Goal: Task Accomplishment & Management: Use online tool/utility

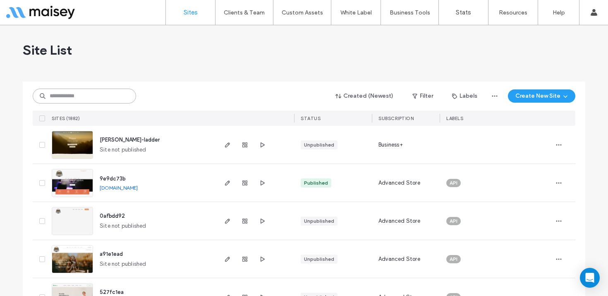
click at [79, 94] on input at bounding box center [84, 95] width 103 height 15
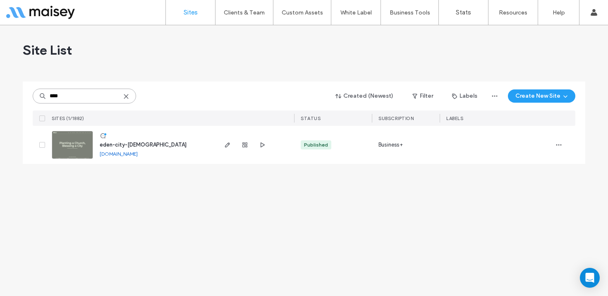
type input "****"
click at [69, 147] on img at bounding box center [72, 159] width 41 height 56
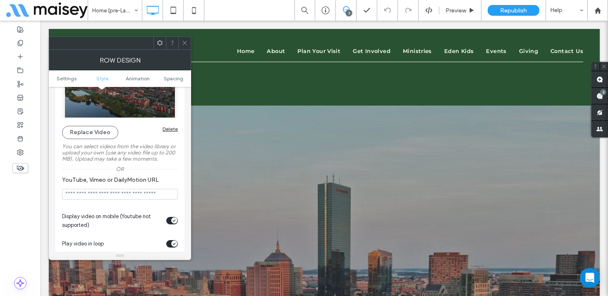
scroll to position [189, 0]
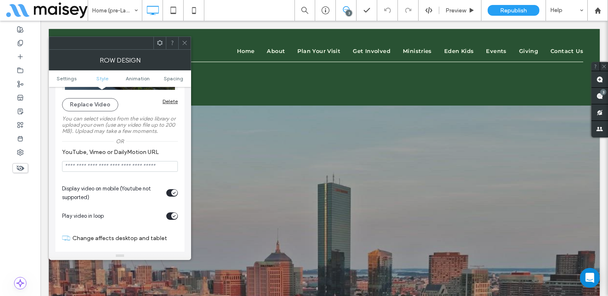
click at [89, 168] on input "YouTube, Vimeo or DailyMotion URL" at bounding box center [120, 166] width 116 height 11
paste input "**********"
type input "**********"
click at [171, 152] on label "YouTube, Vimeo or DailyMotion URL" at bounding box center [118, 152] width 112 height 9
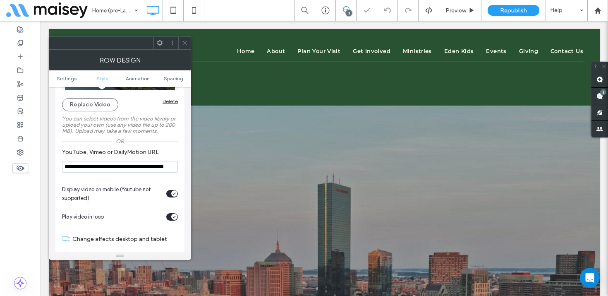
scroll to position [0, 0]
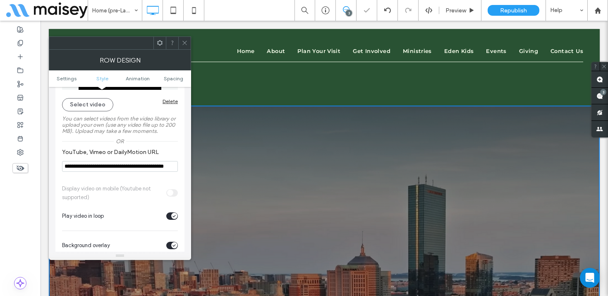
click at [182, 40] on icon at bounding box center [184, 43] width 6 height 6
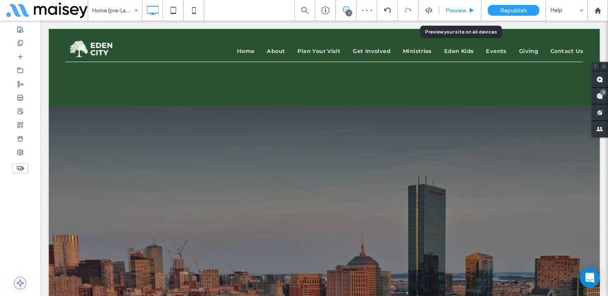
click at [460, 7] on span "Preview" at bounding box center [455, 10] width 21 height 7
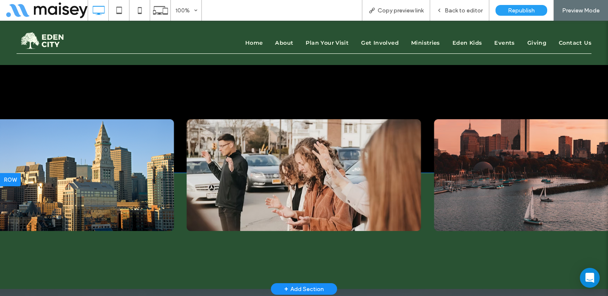
scroll to position [1123, 0]
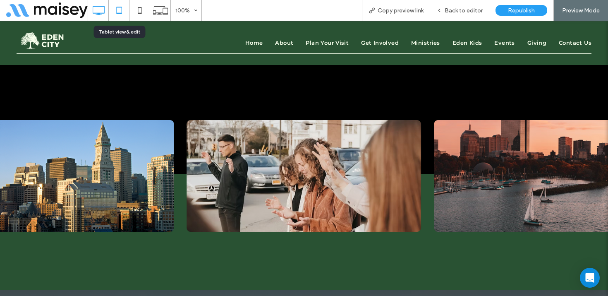
click at [120, 11] on icon at bounding box center [119, 10] width 17 height 17
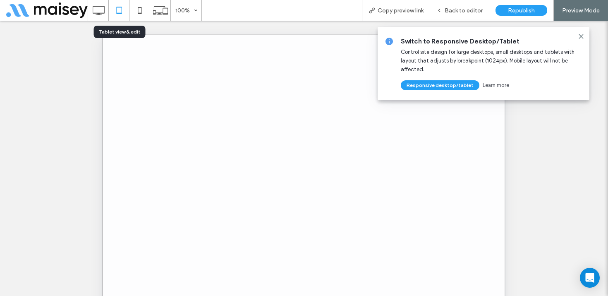
scroll to position [0, 0]
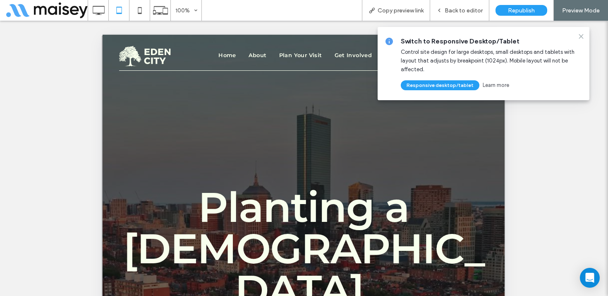
click at [582, 36] on icon at bounding box center [580, 36] width 7 height 7
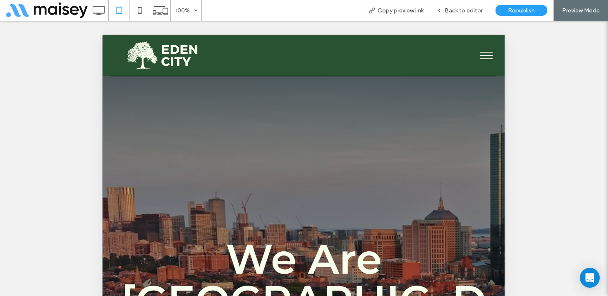
scroll to position [1475, 0]
click at [458, 6] on div "Back to editor" at bounding box center [459, 10] width 59 height 21
click at [471, 10] on span "Back to editor" at bounding box center [463, 10] width 38 height 7
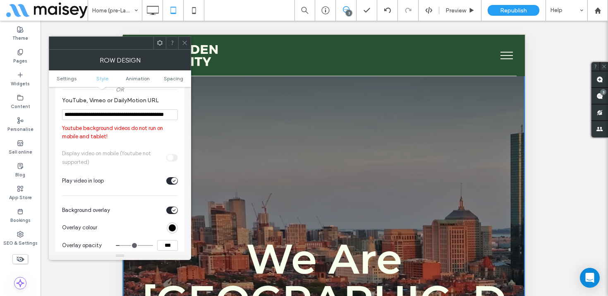
scroll to position [240, 0]
click at [180, 45] on div at bounding box center [184, 43] width 12 height 12
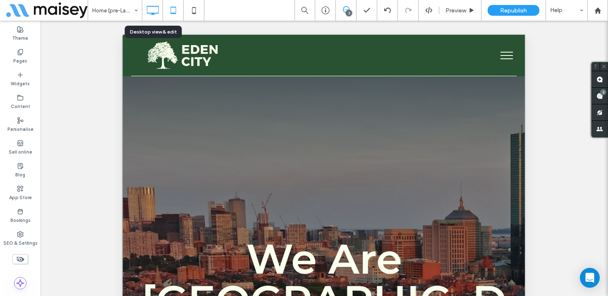
click at [157, 14] on icon at bounding box center [152, 10] width 17 height 17
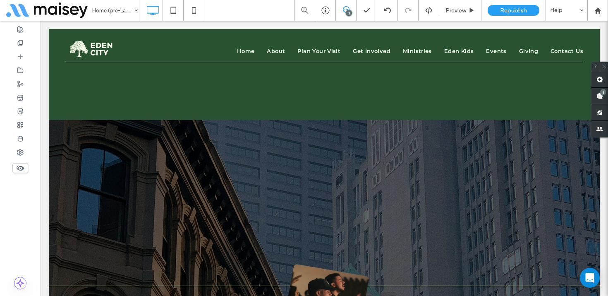
scroll to position [4507, 0]
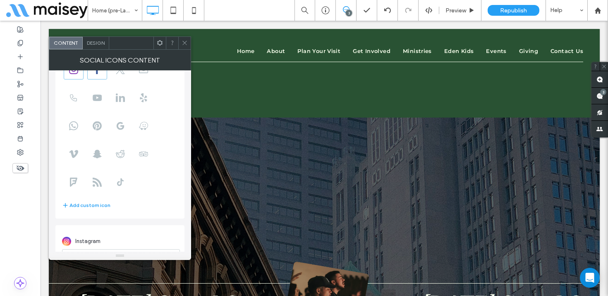
scroll to position [0, 0]
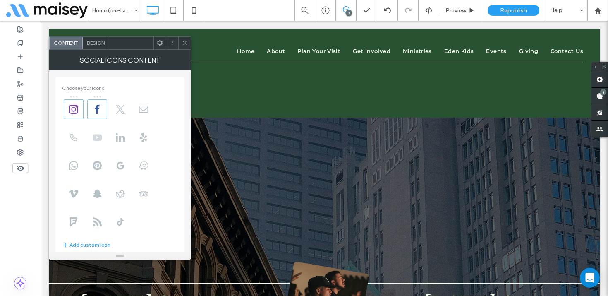
click at [95, 140] on use at bounding box center [97, 137] width 9 height 6
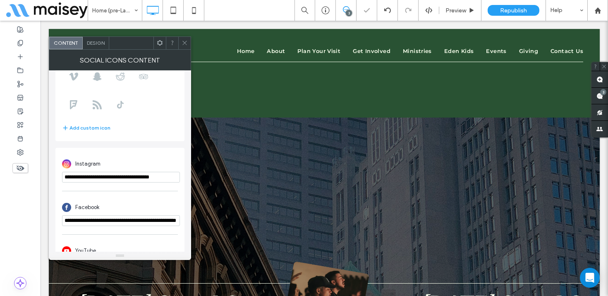
scroll to position [145, 0]
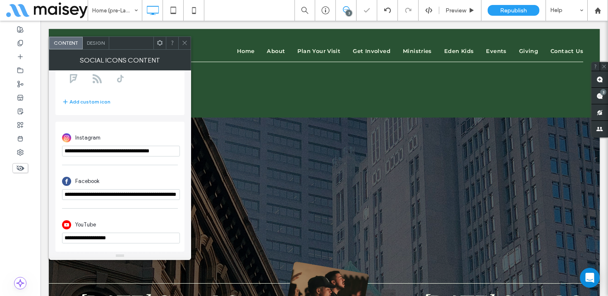
click at [95, 238] on input "**********" at bounding box center [121, 237] width 118 height 11
paste input "**********"
type input "**********"
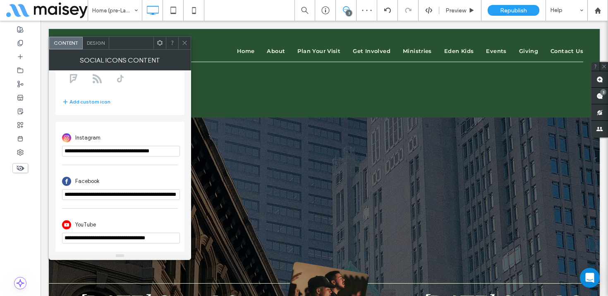
click at [134, 219] on div "YouTube" at bounding box center [120, 225] width 116 height 16
click at [183, 42] on icon at bounding box center [184, 43] width 6 height 6
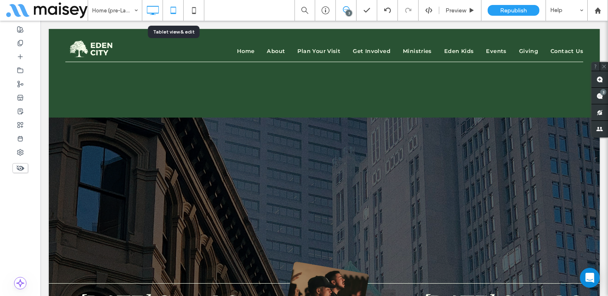
click at [171, 11] on icon at bounding box center [173, 10] width 17 height 17
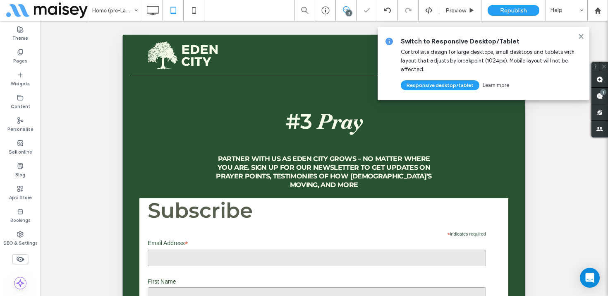
scroll to position [281, 0]
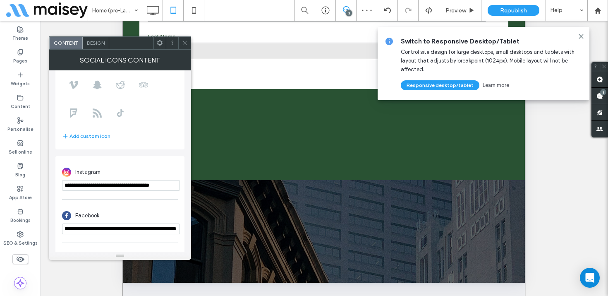
scroll to position [145, 0]
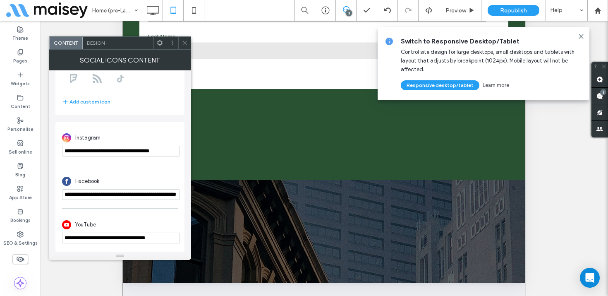
click at [186, 41] on icon at bounding box center [184, 43] width 6 height 6
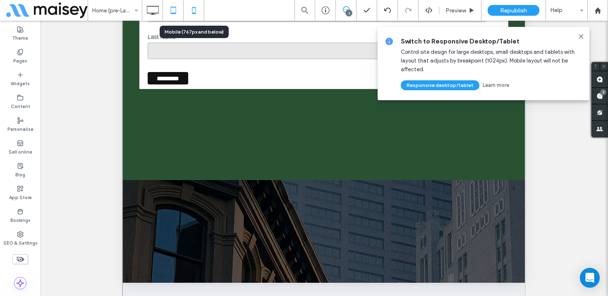
click at [194, 7] on use at bounding box center [194, 10] width 4 height 7
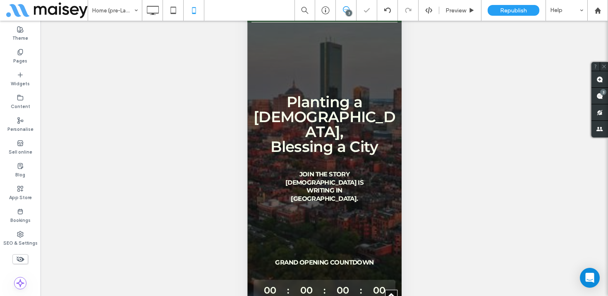
scroll to position [3673, 0]
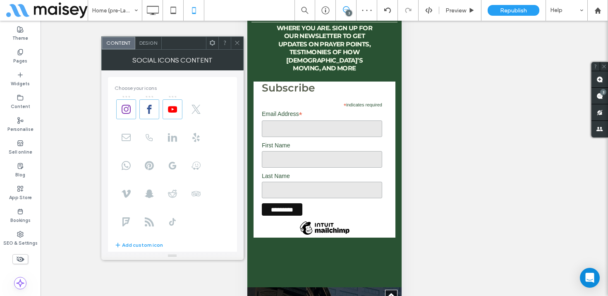
scroll to position [145, 0]
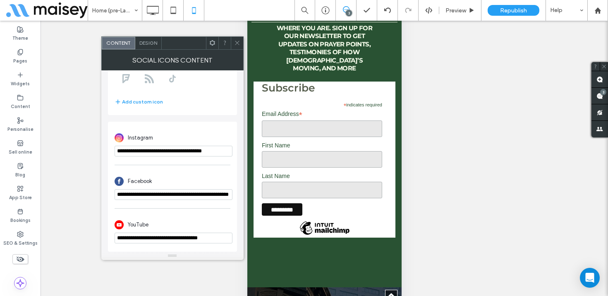
click at [237, 40] on icon at bounding box center [237, 43] width 6 height 6
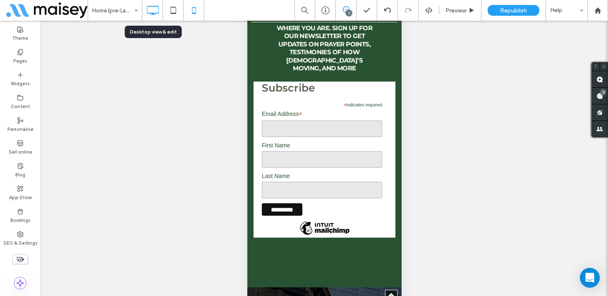
click at [153, 10] on icon at bounding box center [152, 10] width 17 height 17
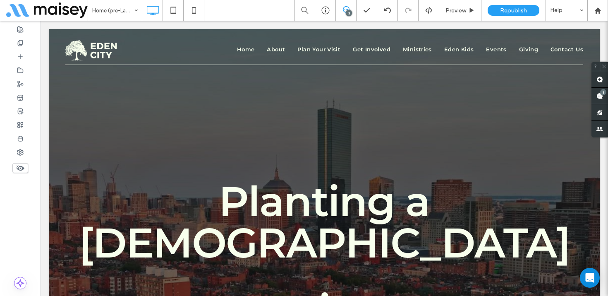
scroll to position [0, 0]
click at [172, 11] on icon at bounding box center [173, 10] width 17 height 17
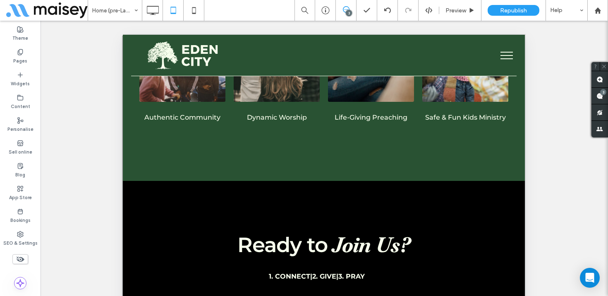
scroll to position [3110, 0]
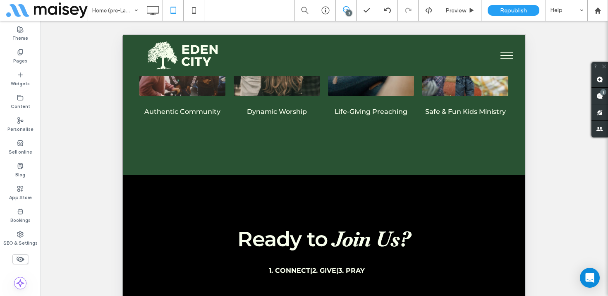
click at [504, 53] on button "menu" at bounding box center [506, 55] width 21 height 21
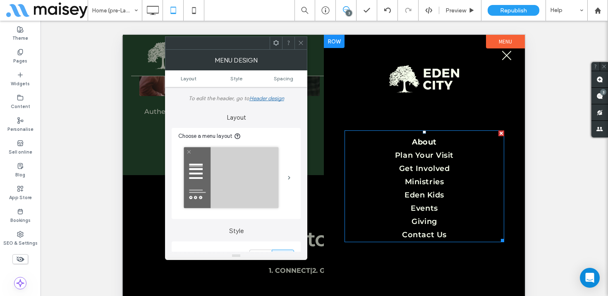
scroll to position [281, 0]
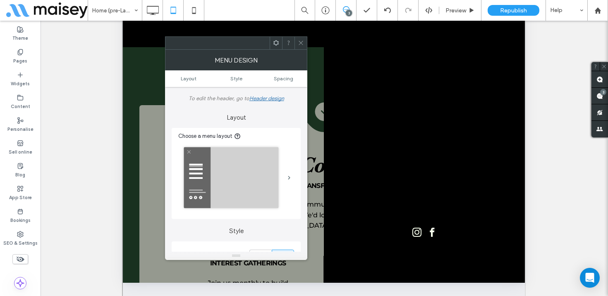
click at [303, 38] on span at bounding box center [301, 43] width 6 height 12
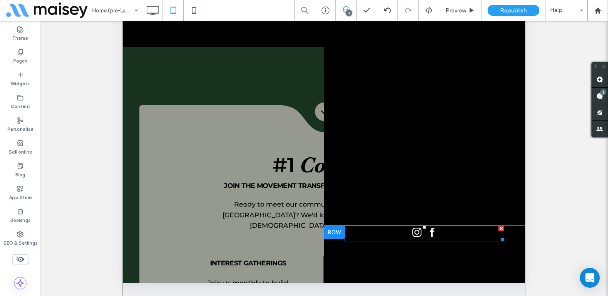
click at [440, 230] on div at bounding box center [424, 233] width 160 height 16
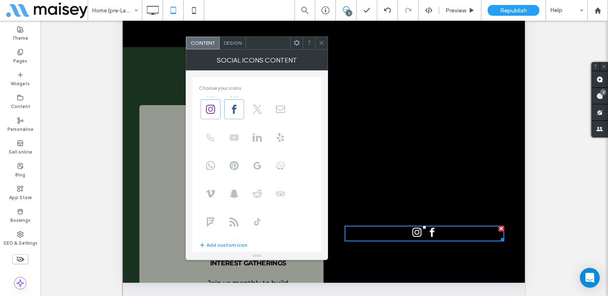
click at [233, 142] on span at bounding box center [234, 137] width 20 height 20
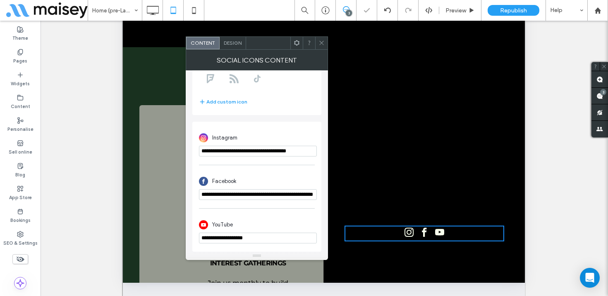
click at [229, 239] on input "**********" at bounding box center [258, 237] width 118 height 11
paste input "**********"
type input "**********"
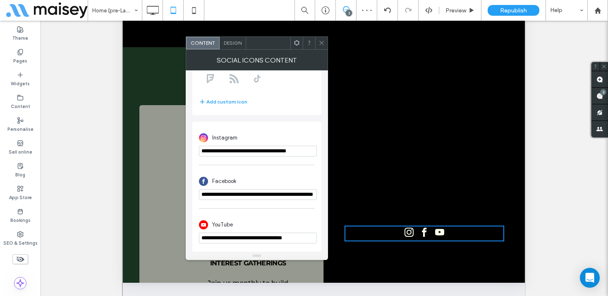
click at [255, 217] on div "YouTube" at bounding box center [257, 225] width 116 height 16
click at [321, 41] on icon at bounding box center [321, 43] width 6 height 6
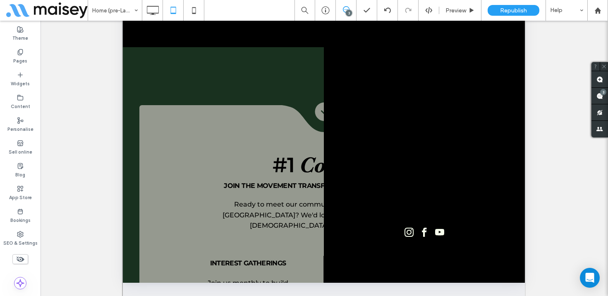
click at [205, 12] on div "Home (pre-Launch) 3 Preview Republish Help" at bounding box center [348, 10] width 520 height 21
click at [195, 12] on icon at bounding box center [194, 10] width 17 height 17
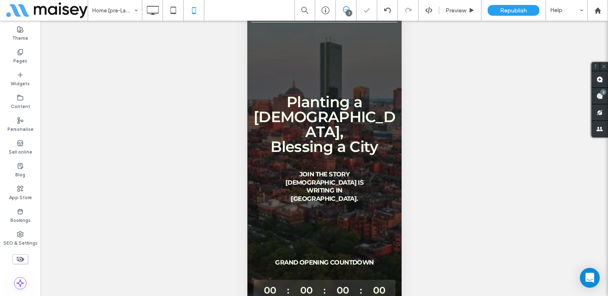
scroll to position [0, 0]
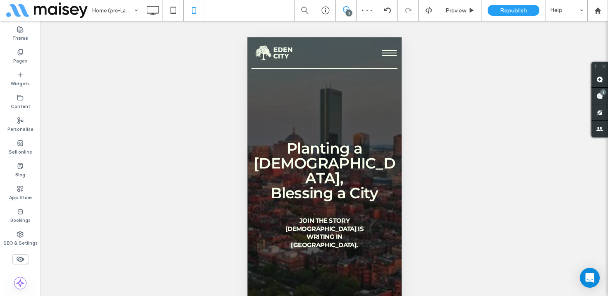
click at [387, 53] on span "menu" at bounding box center [388, 52] width 15 height 1
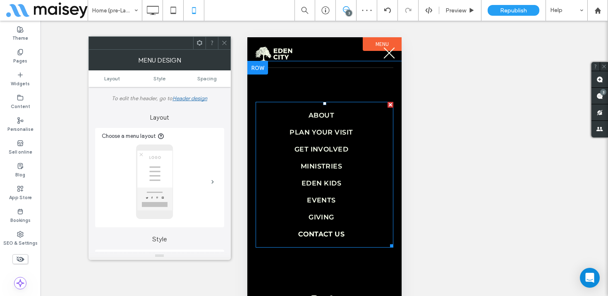
scroll to position [46, 0]
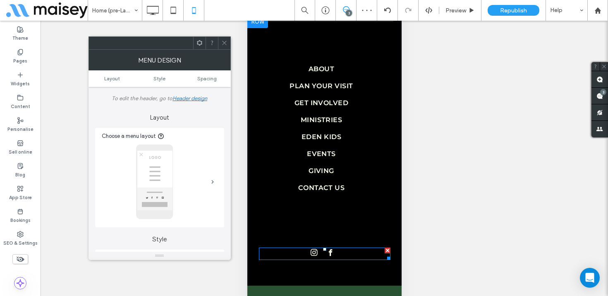
click at [310, 254] on span "instagram" at bounding box center [313, 252] width 10 height 10
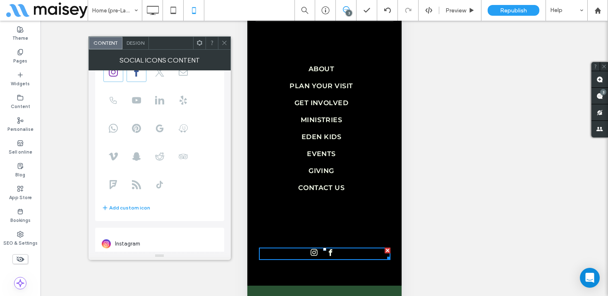
scroll to position [0, 0]
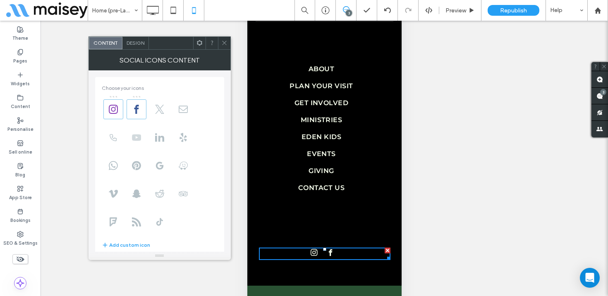
click at [128, 139] on span at bounding box center [136, 137] width 20 height 20
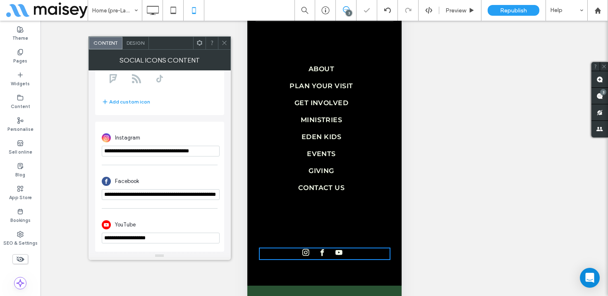
click at [130, 235] on input "**********" at bounding box center [161, 237] width 118 height 11
paste input "**********"
type input "**********"
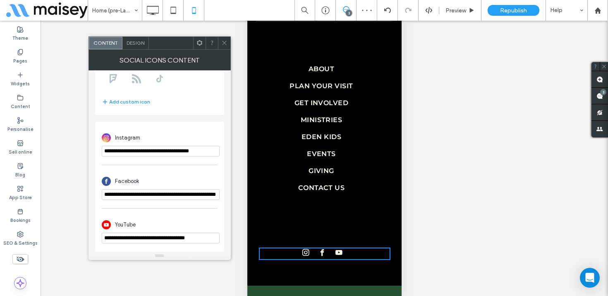
click at [175, 217] on div "YouTube" at bounding box center [160, 225] width 116 height 16
click at [223, 43] on icon at bounding box center [224, 43] width 6 height 6
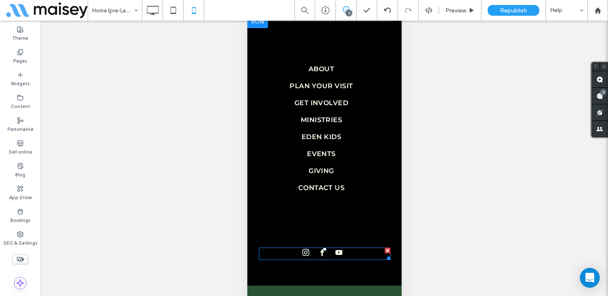
click at [306, 257] on span "instagram" at bounding box center [305, 252] width 10 height 10
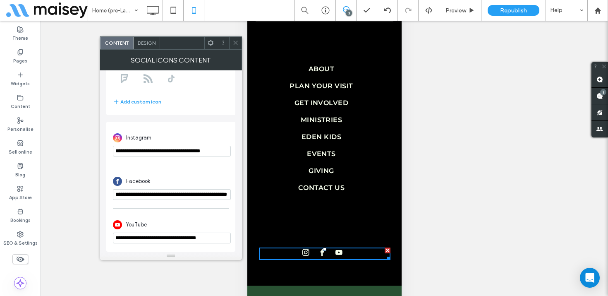
click at [234, 43] on icon at bounding box center [235, 43] width 6 height 6
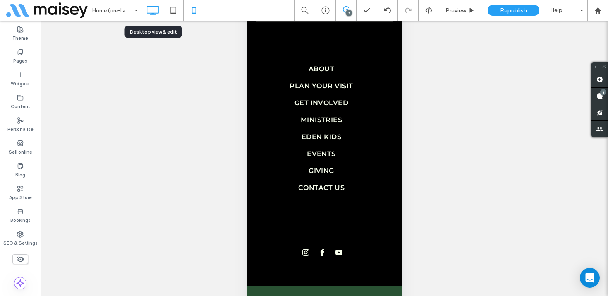
click at [154, 11] on icon at bounding box center [152, 10] width 17 height 17
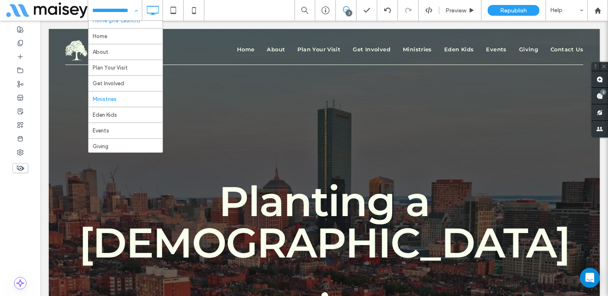
scroll to position [0, 0]
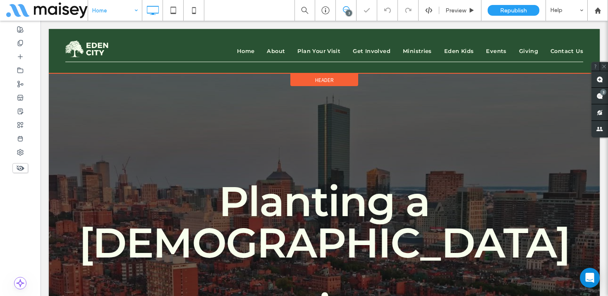
scroll to position [1580, 0]
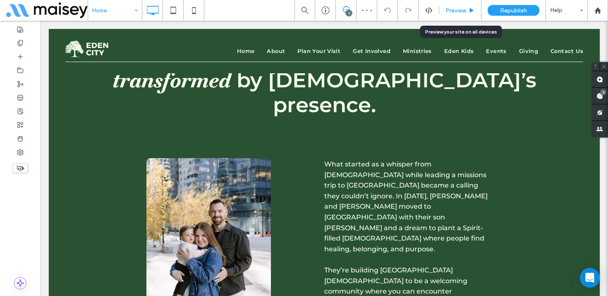
click at [462, 17] on div "Preview" at bounding box center [460, 10] width 42 height 21
click at [458, 12] on span "Preview" at bounding box center [455, 10] width 21 height 7
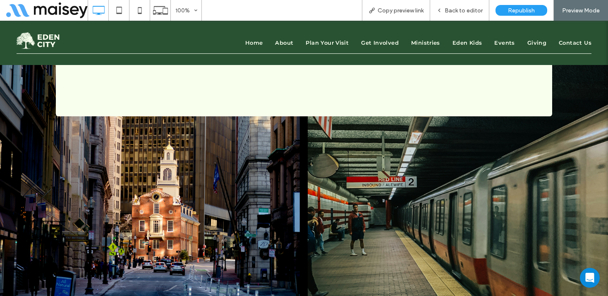
scroll to position [2731, 0]
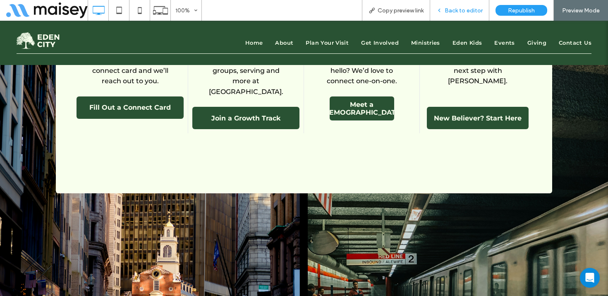
click at [472, 9] on span "Back to editor" at bounding box center [463, 10] width 38 height 7
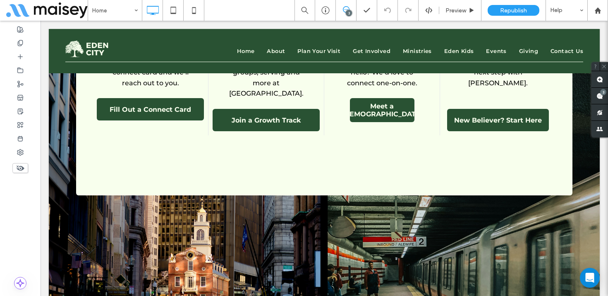
scroll to position [2724, 0]
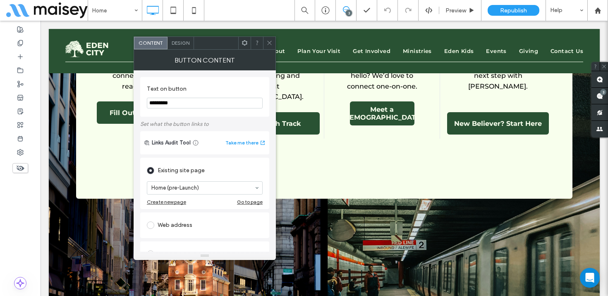
click at [181, 225] on div "Web address" at bounding box center [205, 224] width 116 height 13
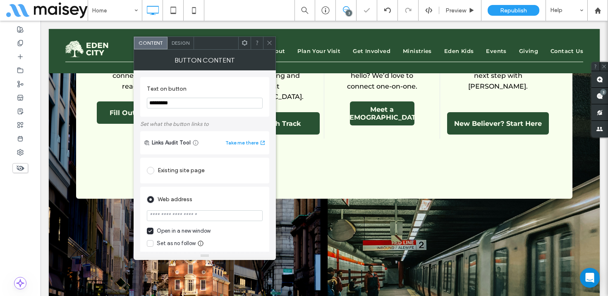
click at [181, 218] on input "url" at bounding box center [205, 215] width 116 height 11
paste input "**********"
type input "**********"
click at [207, 199] on div "Web address" at bounding box center [205, 199] width 116 height 13
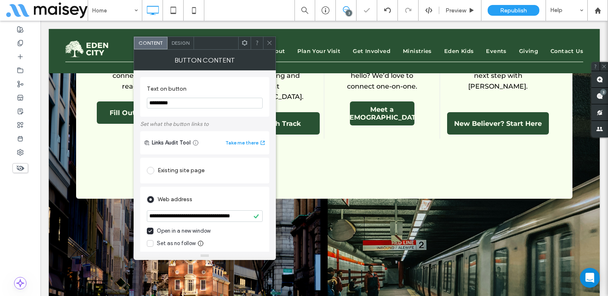
click at [268, 43] on icon at bounding box center [269, 43] width 6 height 6
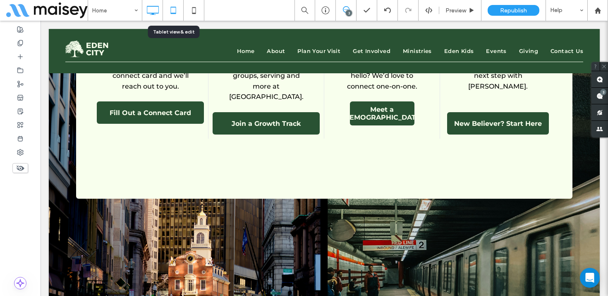
click at [172, 11] on icon at bounding box center [173, 10] width 17 height 17
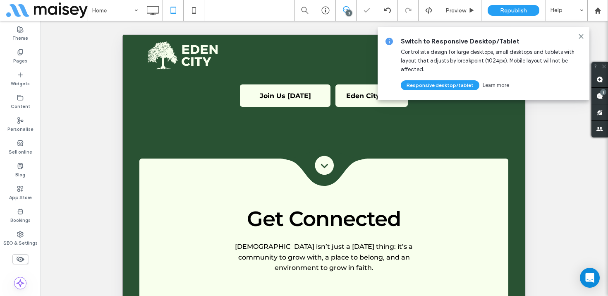
scroll to position [2737, 0]
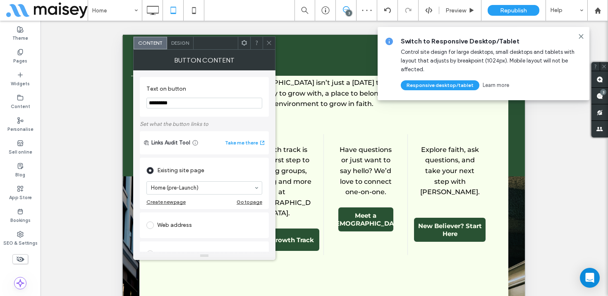
click at [191, 230] on div "Web address" at bounding box center [204, 224] width 116 height 13
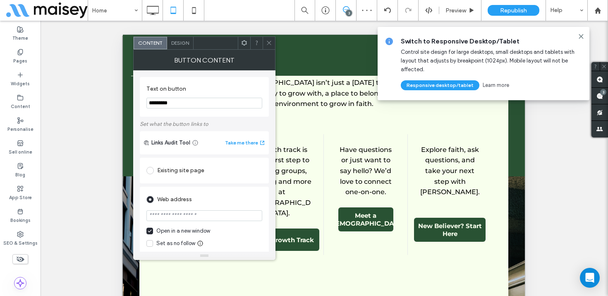
click at [188, 217] on input "url" at bounding box center [204, 215] width 116 height 11
paste input "**********"
type input "**********"
click at [214, 202] on div "Web address" at bounding box center [204, 199] width 116 height 13
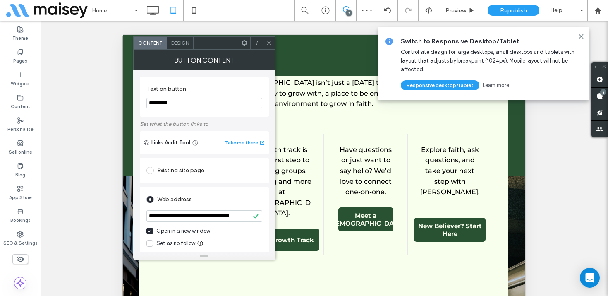
click at [269, 40] on icon at bounding box center [269, 43] width 6 height 6
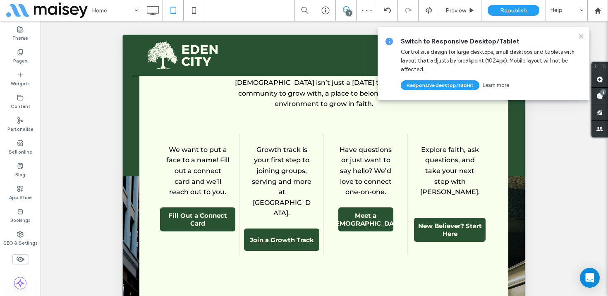
click at [581, 36] on icon at bounding box center [580, 36] width 7 height 7
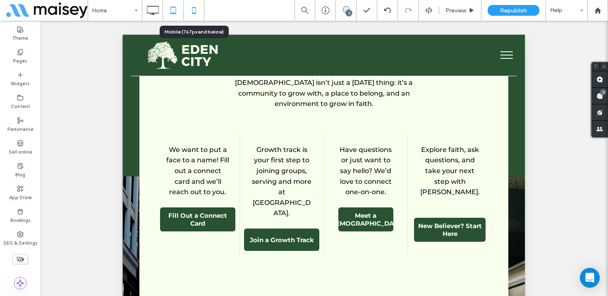
click at [193, 9] on icon at bounding box center [194, 10] width 17 height 17
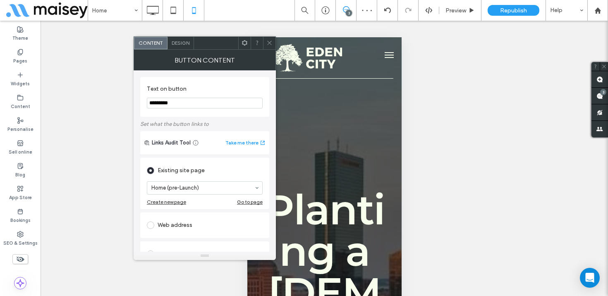
click at [161, 227] on div "Web address" at bounding box center [205, 224] width 116 height 13
click at [169, 217] on input "url" at bounding box center [205, 215] width 116 height 11
paste input "**********"
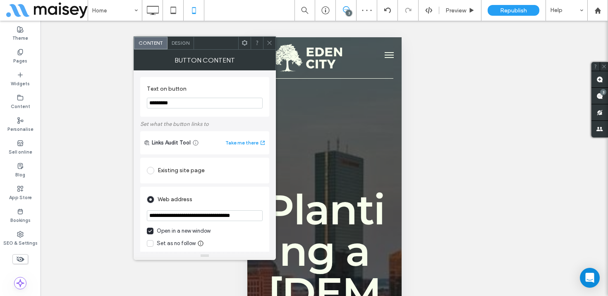
type input "**********"
click at [207, 200] on div "Web address" at bounding box center [205, 199] width 116 height 13
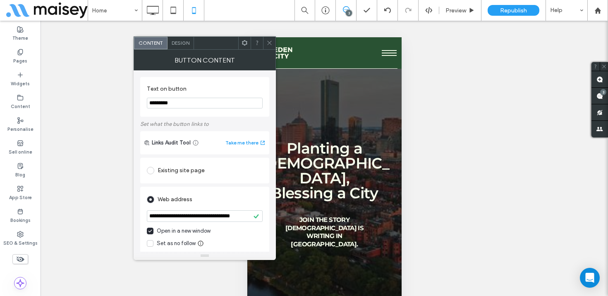
scroll to position [2847, 0]
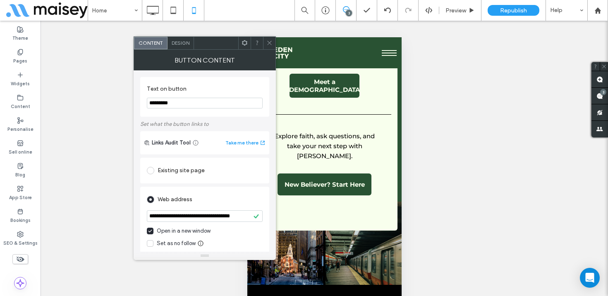
click at [268, 40] on icon at bounding box center [269, 43] width 6 height 6
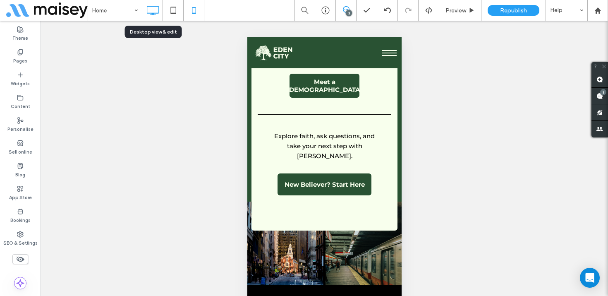
click at [152, 7] on icon at bounding box center [152, 10] width 17 height 17
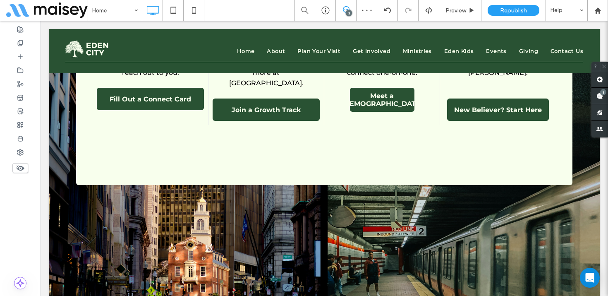
scroll to position [2746, 0]
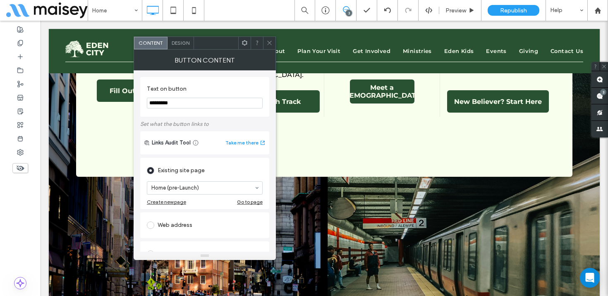
click at [178, 230] on div "Web address" at bounding box center [205, 224] width 116 height 13
click at [181, 214] on input "url" at bounding box center [205, 215] width 116 height 11
paste input "**********"
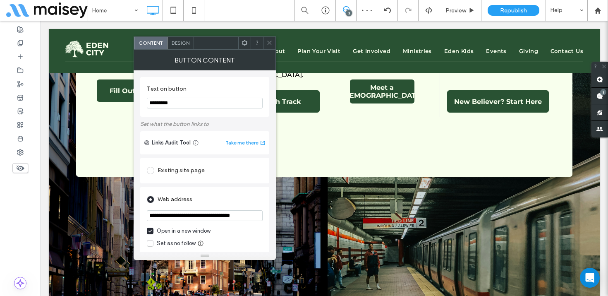
scroll to position [0, 12]
type input "**********"
click at [213, 198] on div "Web address" at bounding box center [205, 199] width 116 height 13
click at [267, 41] on icon at bounding box center [269, 43] width 6 height 6
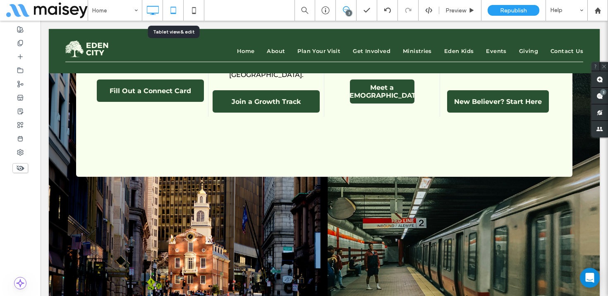
click at [176, 15] on icon at bounding box center [173, 10] width 17 height 17
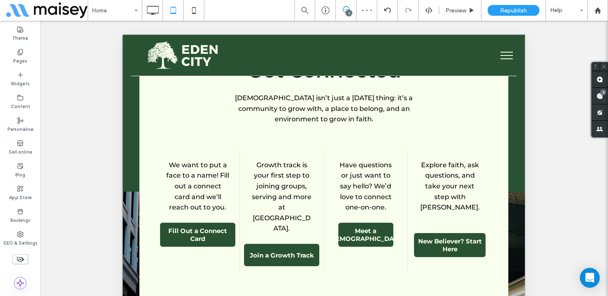
scroll to position [2765, 0]
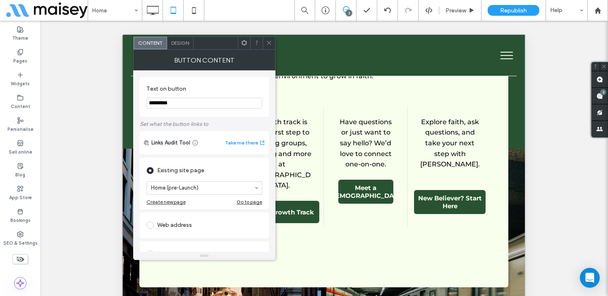
click at [188, 223] on div "Web address" at bounding box center [204, 224] width 116 height 13
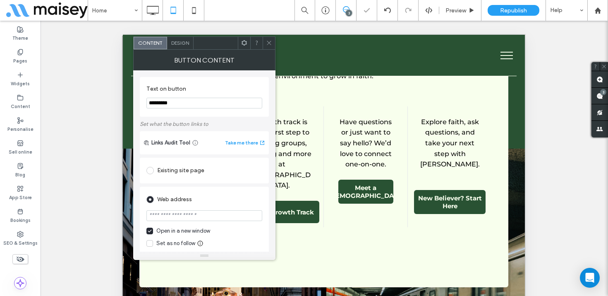
click at [185, 212] on input "url" at bounding box center [204, 215] width 116 height 11
paste input "**********"
type input "**********"
click at [212, 208] on section "**********" at bounding box center [204, 216] width 116 height 21
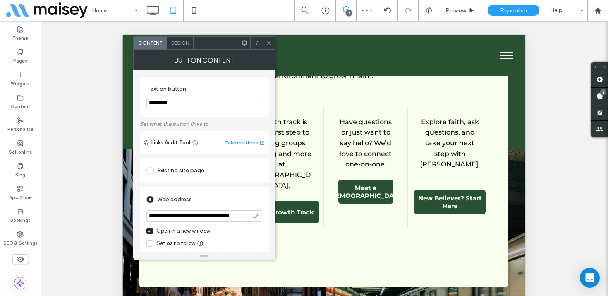
scroll to position [0, 0]
click at [268, 38] on span at bounding box center [269, 43] width 6 height 12
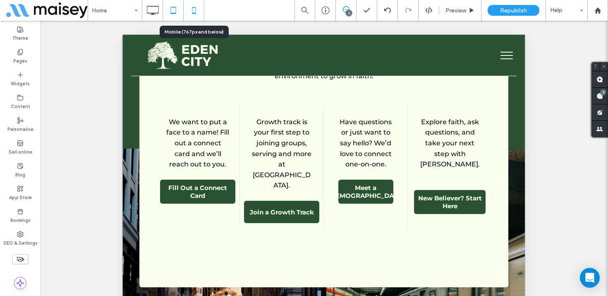
click at [195, 10] on icon at bounding box center [194, 10] width 17 height 17
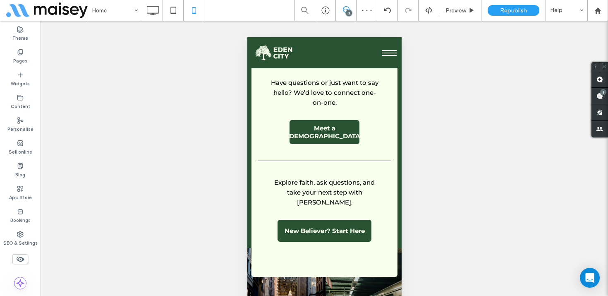
scroll to position [2818, 0]
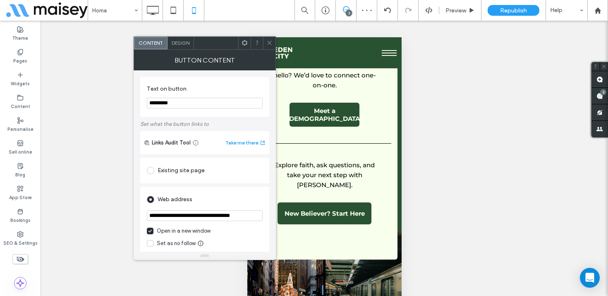
click at [269, 42] on icon at bounding box center [269, 43] width 6 height 6
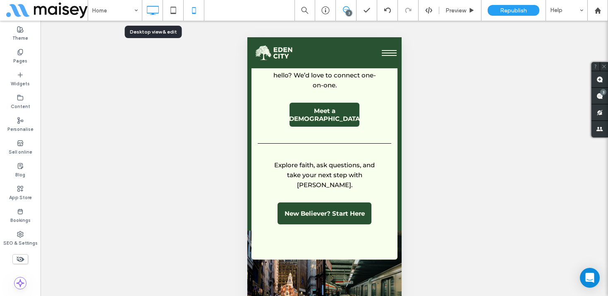
click at [153, 12] on icon at bounding box center [152, 10] width 17 height 17
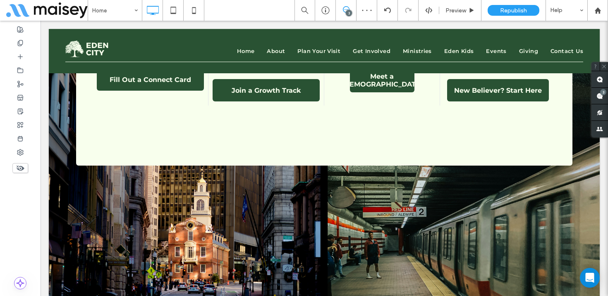
scroll to position [2755, 0]
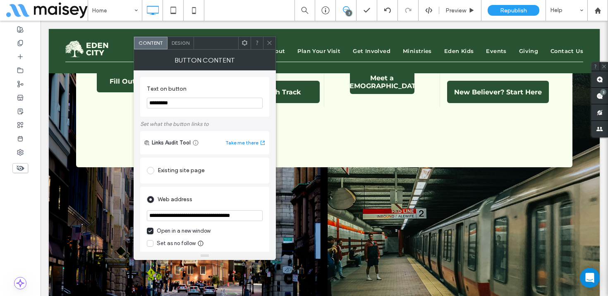
click at [273, 44] on div at bounding box center [269, 43] width 12 height 12
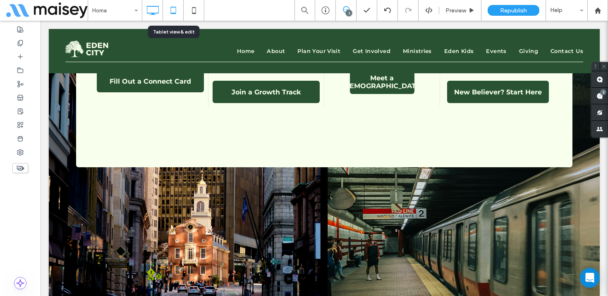
click at [171, 10] on icon at bounding box center [173, 10] width 17 height 17
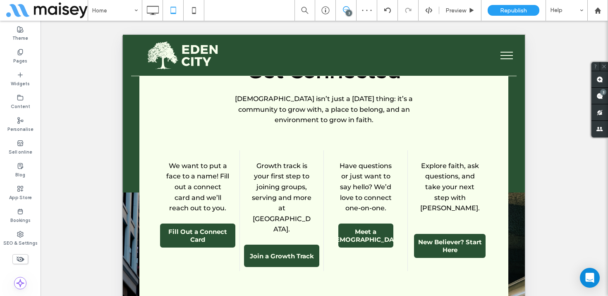
scroll to position [2722, 0]
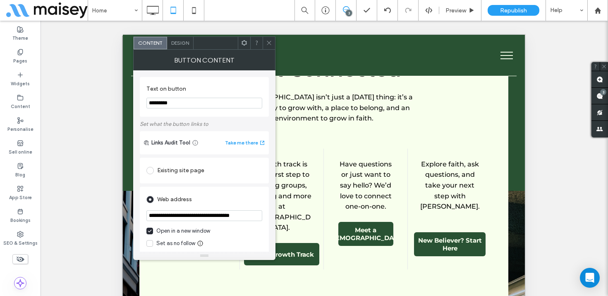
click at [274, 44] on div at bounding box center [268, 43] width 12 height 12
